Goal: Task Accomplishment & Management: Manage account settings

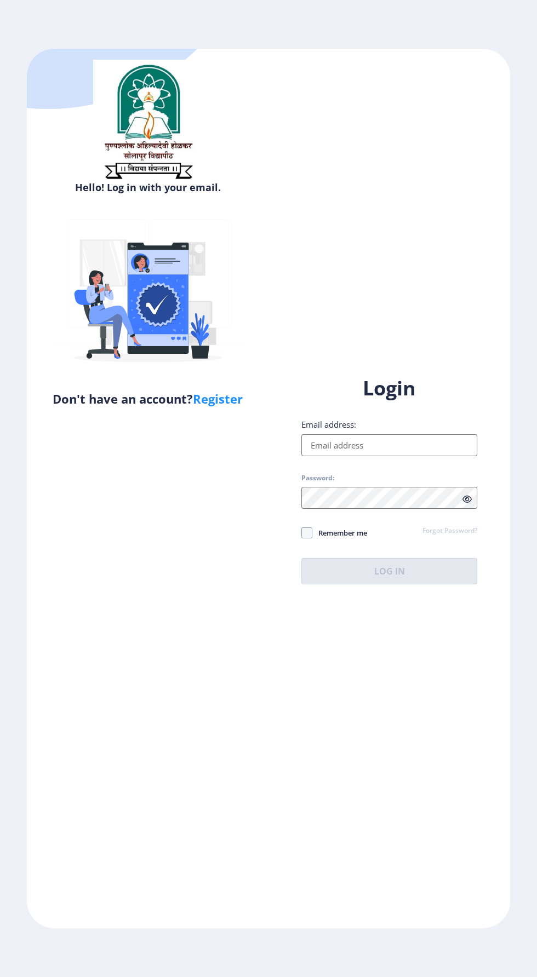
click at [385, 456] on input "Email address:" at bounding box center [389, 445] width 176 height 22
click at [388, 456] on input "Email address:" at bounding box center [389, 445] width 176 height 22
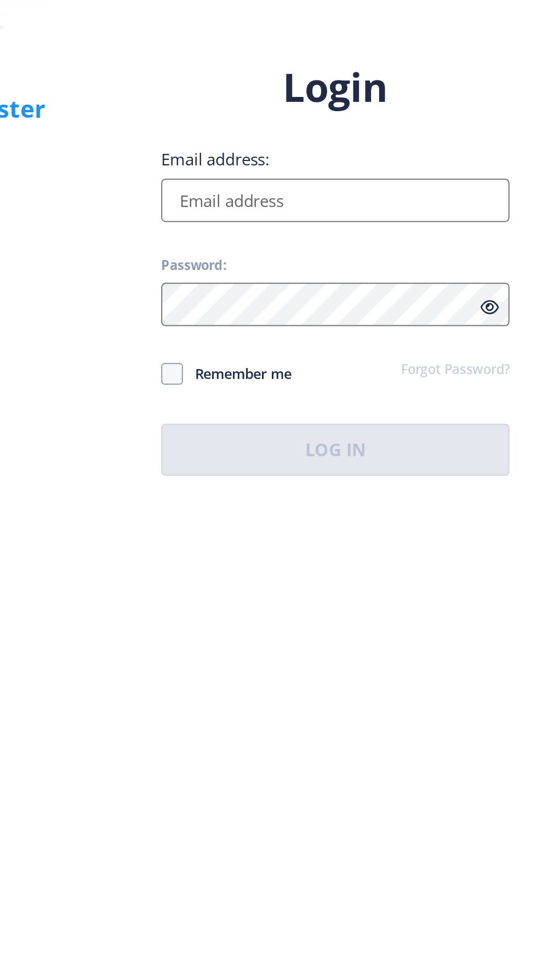
type input "[EMAIL_ADDRESS][DOMAIN_NAME]"
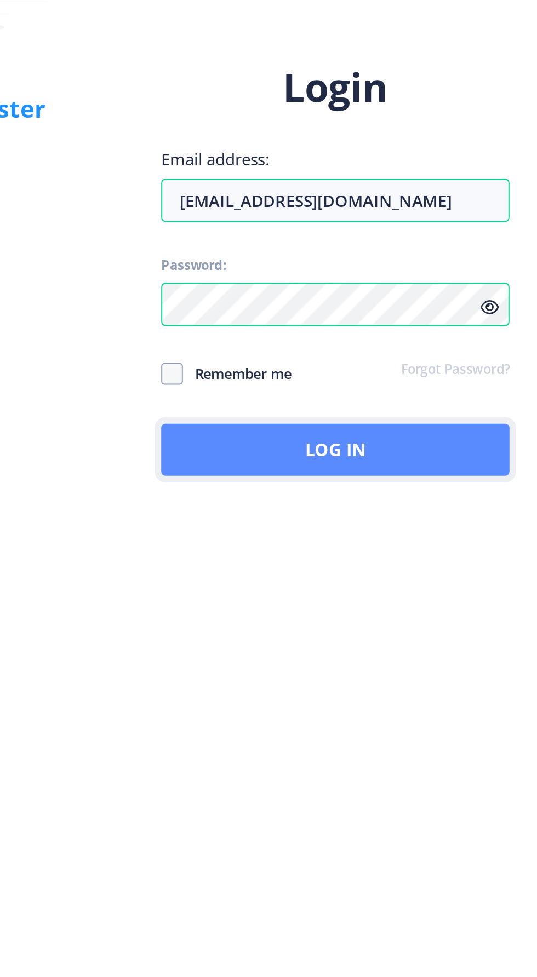
click at [405, 584] on button "Log In" at bounding box center [389, 571] width 176 height 26
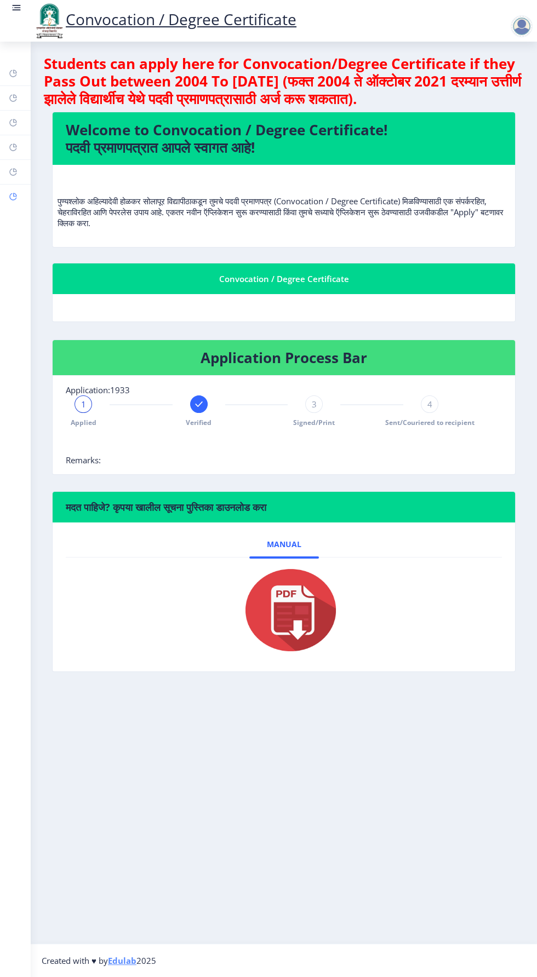
click at [13, 196] on rect at bounding box center [13, 196] width 9 height 9
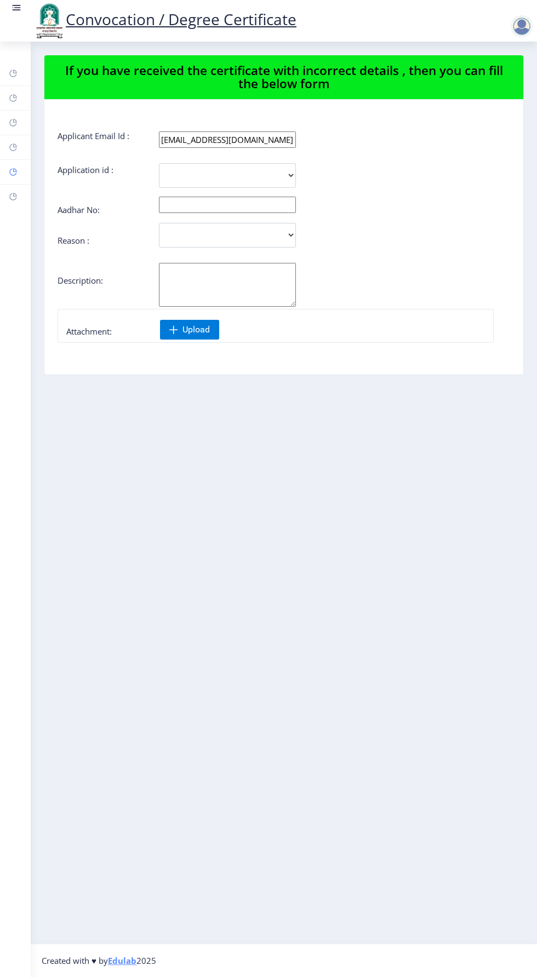
click at [13, 171] on rect at bounding box center [13, 172] width 9 height 9
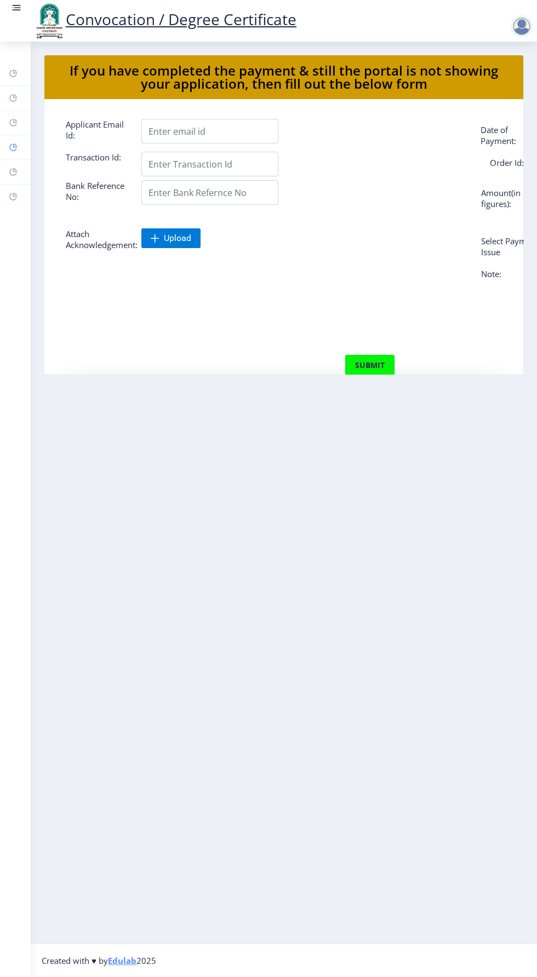
click at [15, 145] on rect at bounding box center [13, 147] width 9 height 9
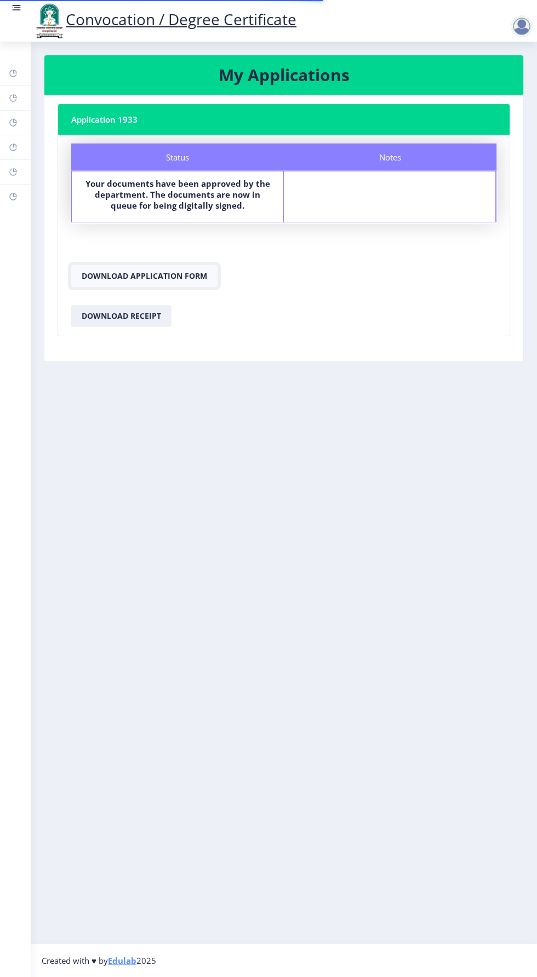
click at [162, 274] on button "Download Application Form" at bounding box center [144, 276] width 146 height 22
click at [147, 314] on button "Download Receipt" at bounding box center [121, 316] width 100 height 22
click at [506, 22] on nb-action at bounding box center [524, 26] width 48 height 13
click at [515, 25] on div at bounding box center [522, 26] width 22 height 22
click at [486, 85] on span "Log out" at bounding box center [493, 85] width 70 height 13
